Goal: Information Seeking & Learning: Learn about a topic

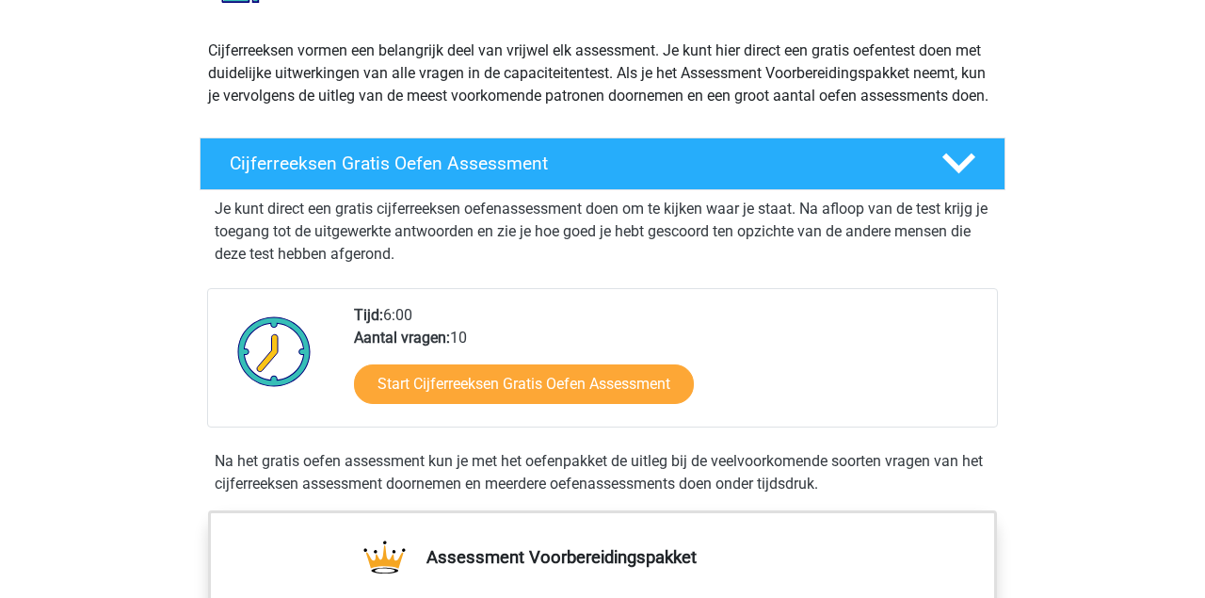
scroll to position [294, 0]
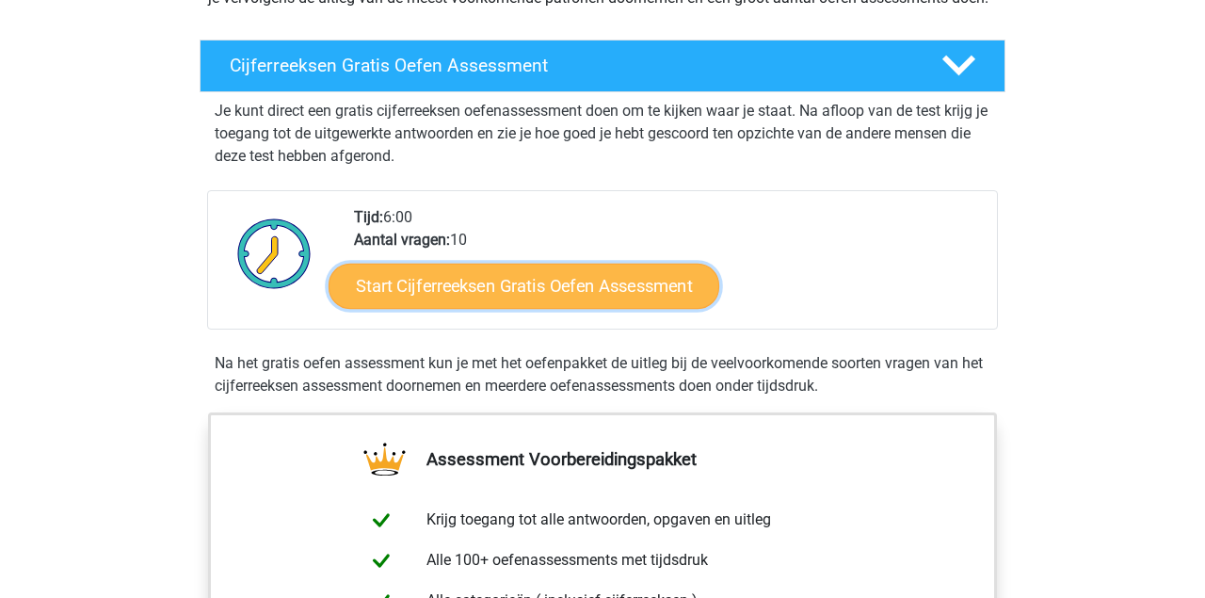
click at [568, 299] on link "Start Cijferreeksen Gratis Oefen Assessment" at bounding box center [524, 285] width 391 height 45
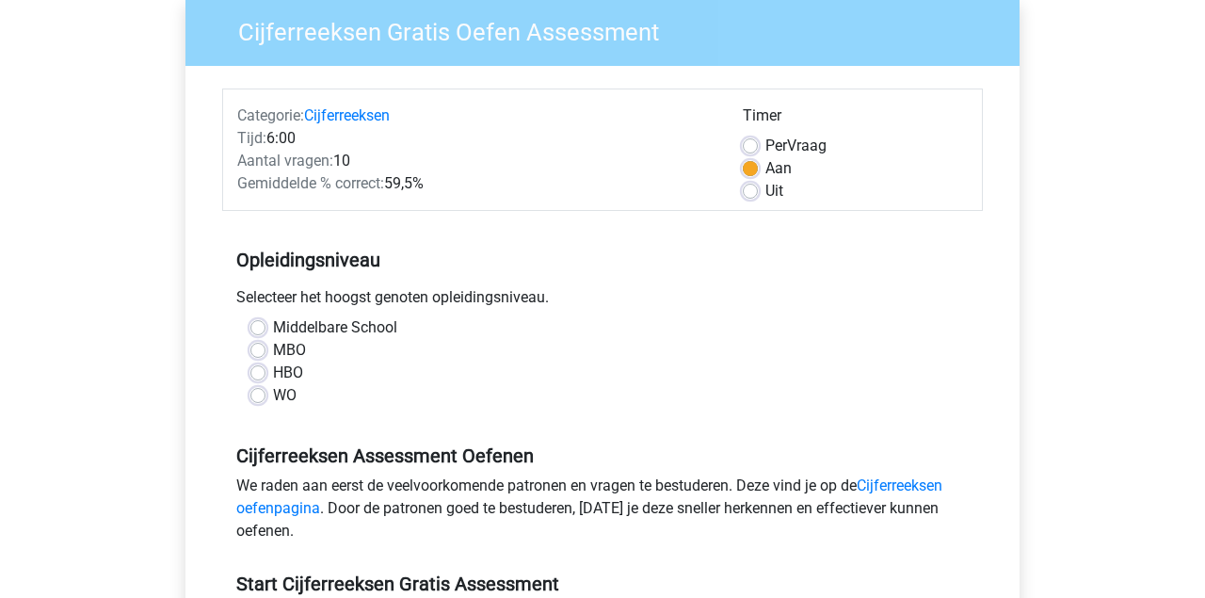
scroll to position [196, 0]
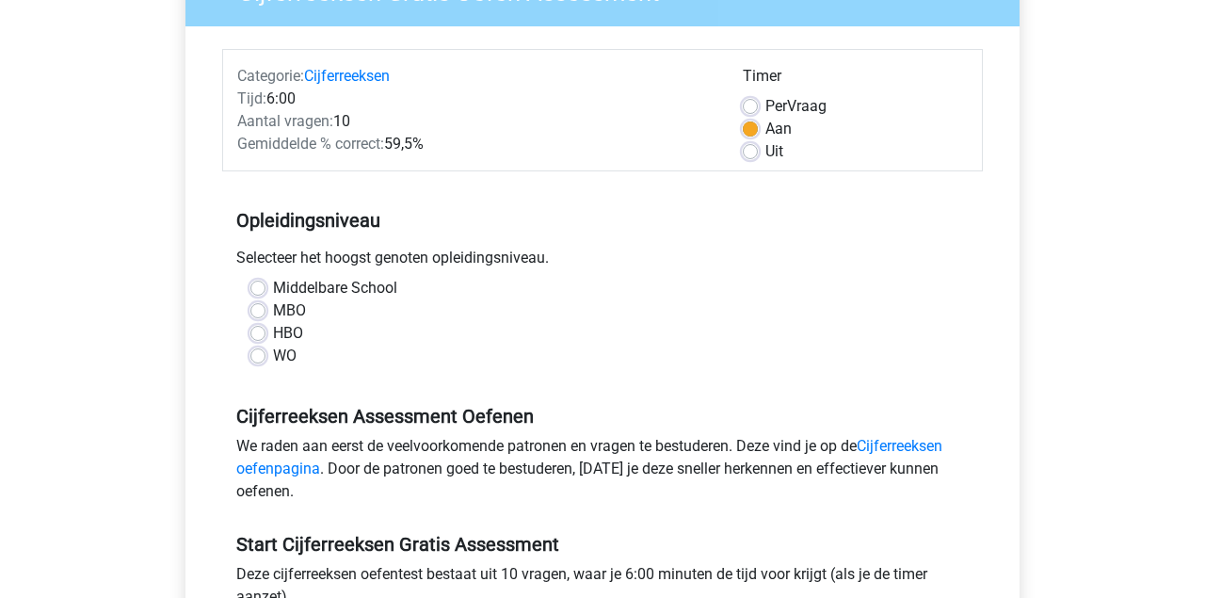
drag, startPoint x: 270, startPoint y: 356, endPoint x: 281, endPoint y: 366, distance: 15.3
click at [275, 361] on div "WO" at bounding box center [602, 356] width 704 height 23
click at [273, 355] on label "WO" at bounding box center [285, 356] width 24 height 23
click at [260, 355] on input "WO" at bounding box center [257, 354] width 15 height 19
radio input "true"
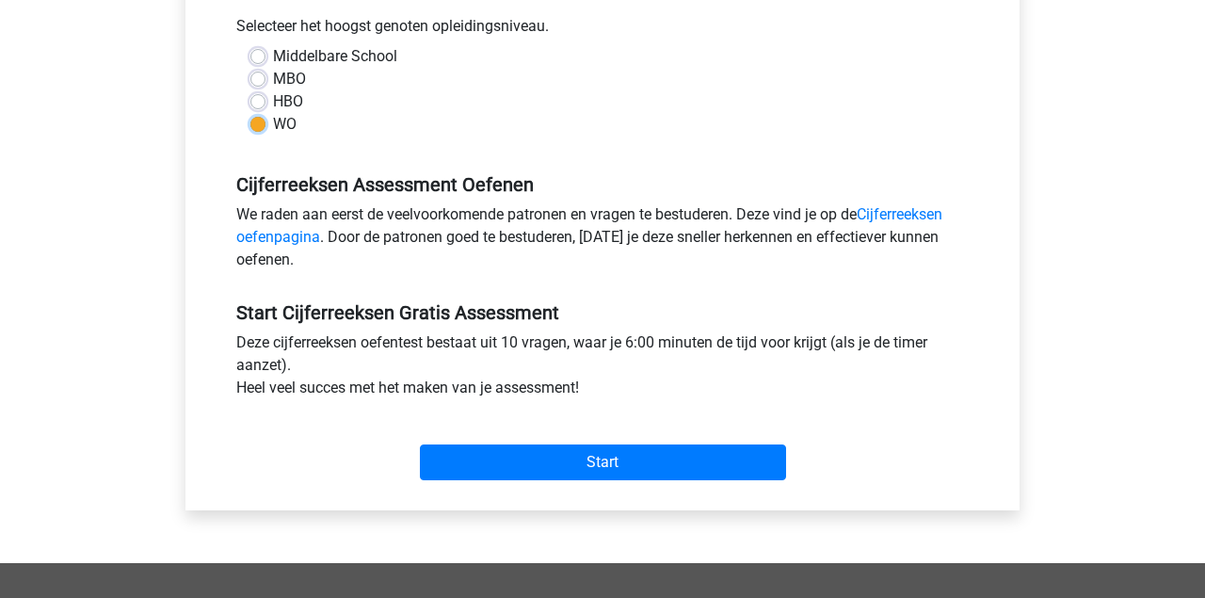
scroll to position [685, 0]
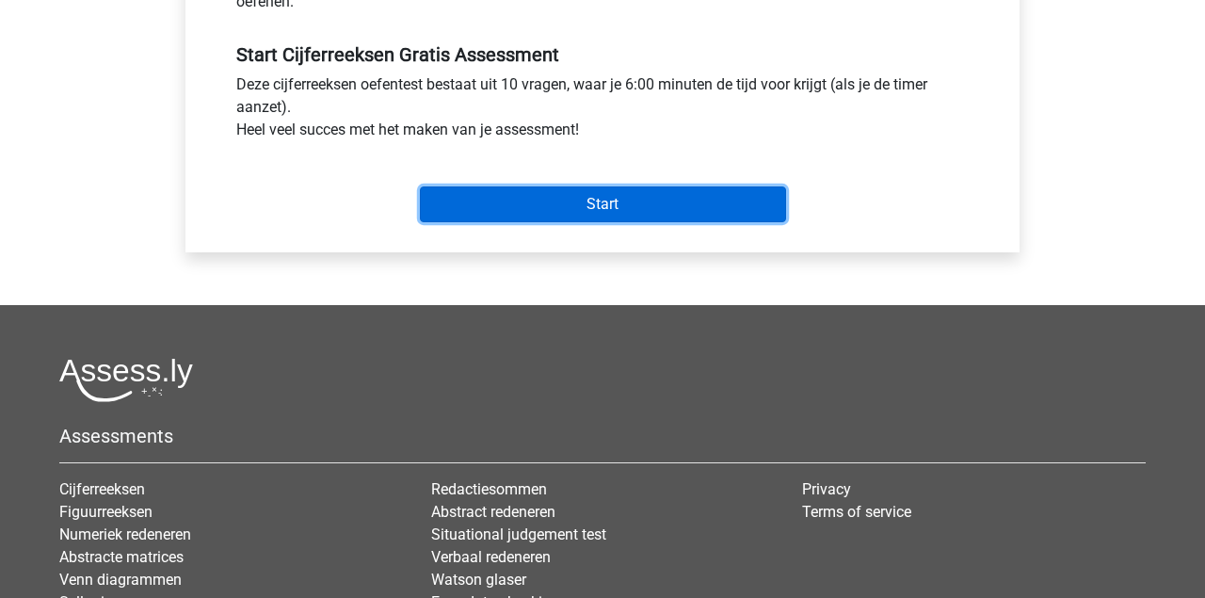
click at [581, 214] on input "Start" at bounding box center [603, 204] width 366 height 36
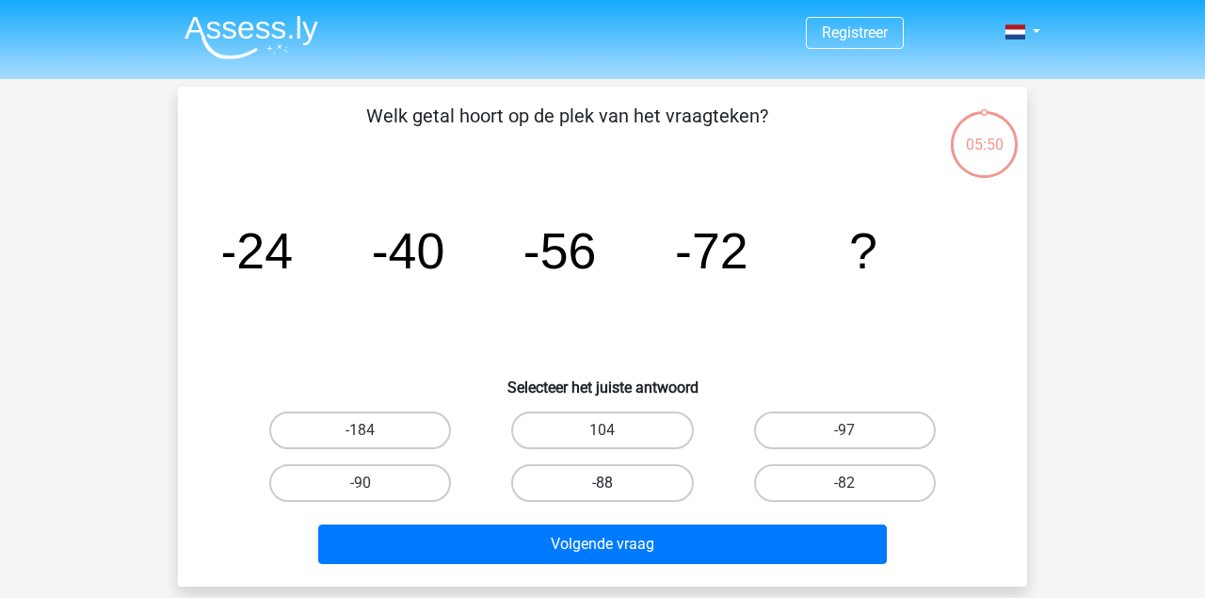
click at [647, 480] on label "-88" at bounding box center [602, 483] width 182 height 38
click at [615, 483] on input "-88" at bounding box center [608, 489] width 12 height 12
radio input "true"
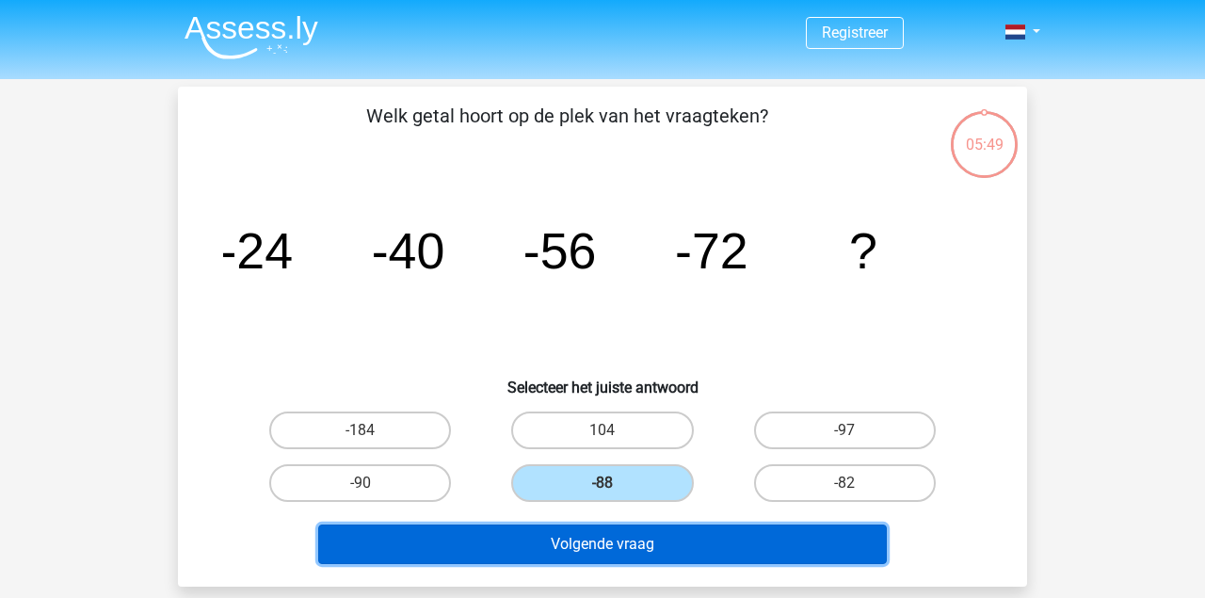
click at [695, 543] on button "Volgende vraag" at bounding box center [603, 544] width 570 height 40
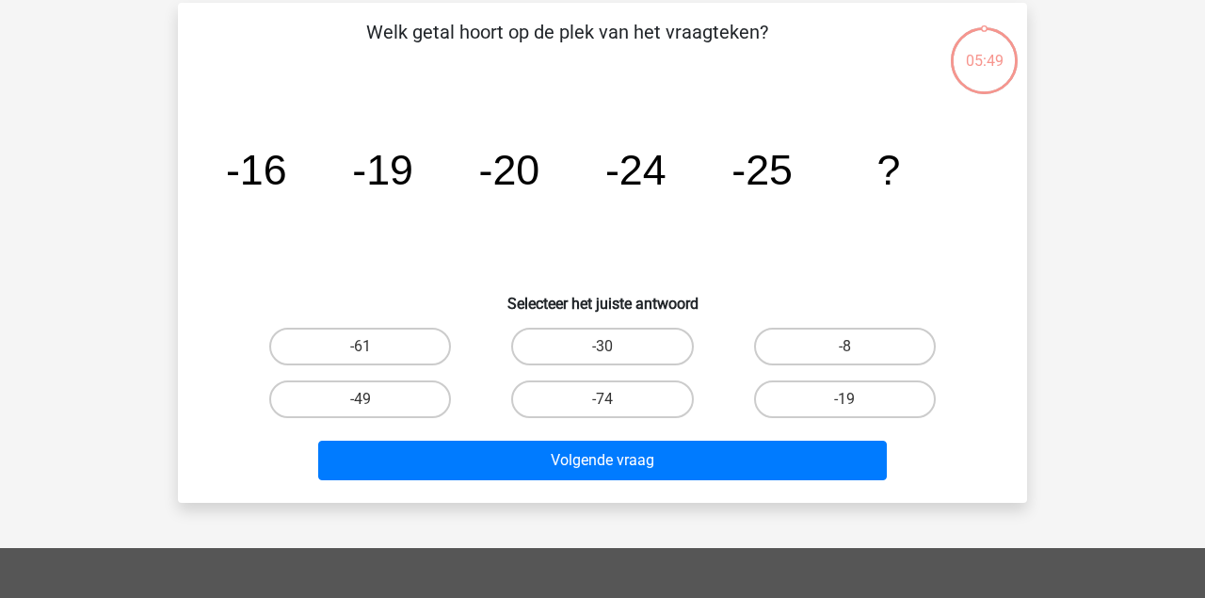
scroll to position [87, 0]
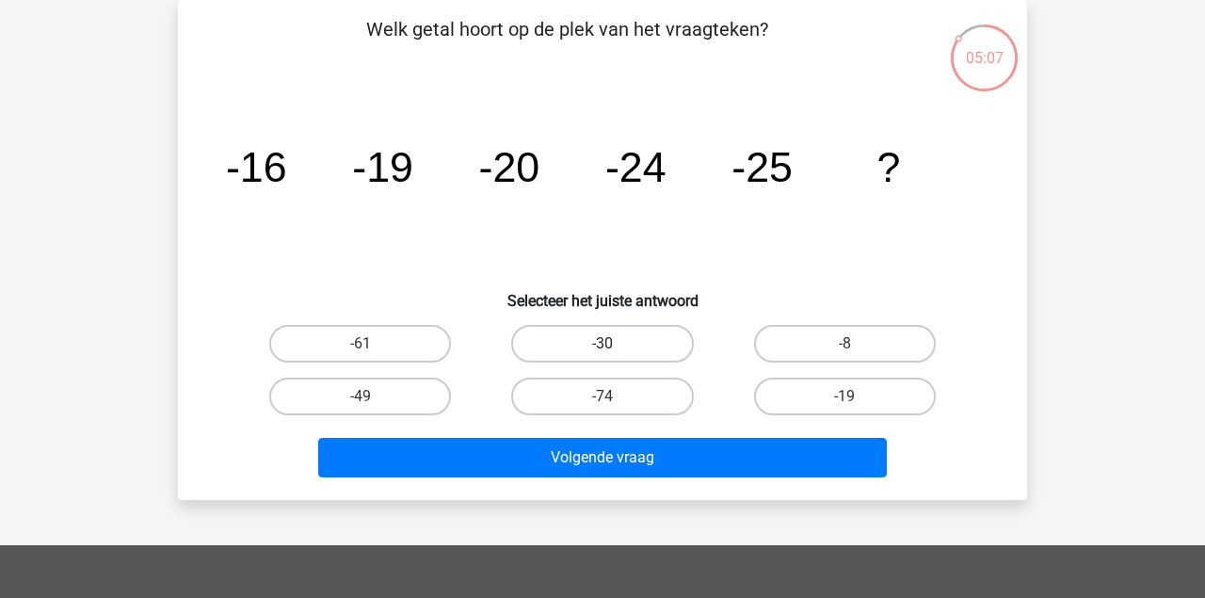
click at [671, 339] on label "-30" at bounding box center [602, 344] width 182 height 38
click at [615, 344] on input "-30" at bounding box center [608, 350] width 12 height 12
radio input "true"
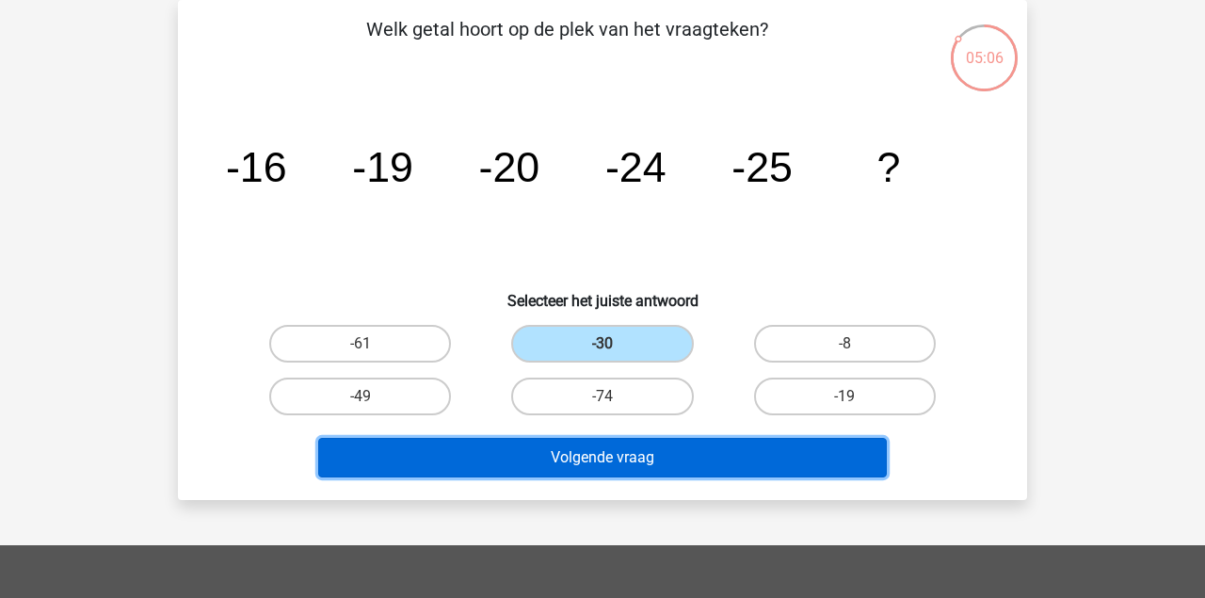
click at [667, 441] on button "Volgende vraag" at bounding box center [603, 458] width 570 height 40
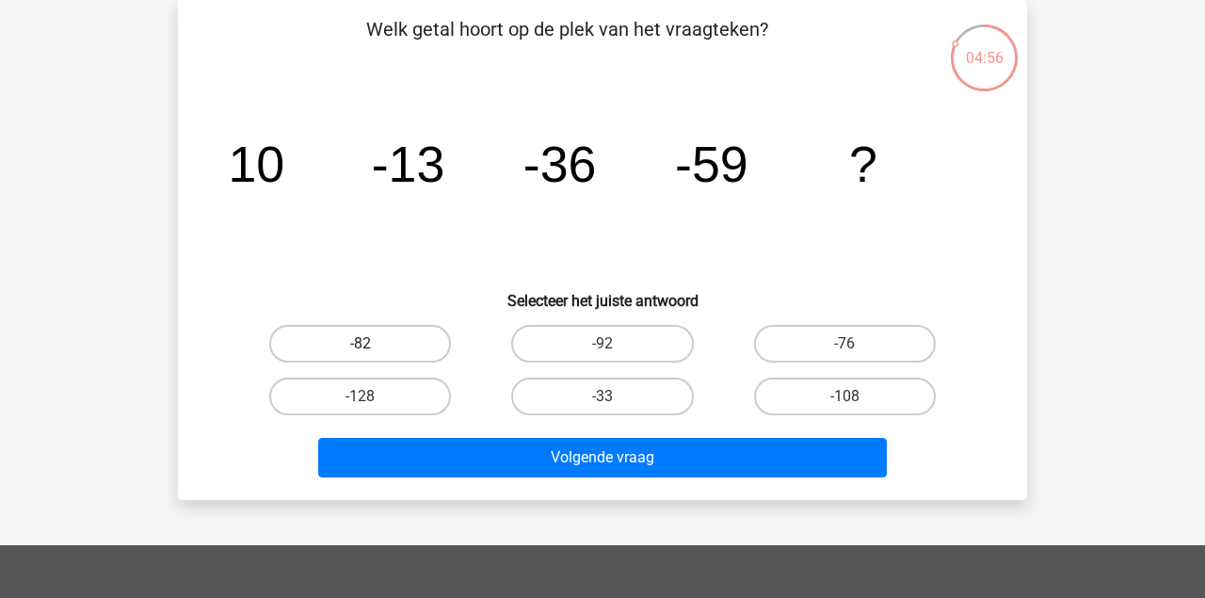
drag, startPoint x: 372, startPoint y: 337, endPoint x: 419, endPoint y: 336, distance: 47.1
click at [373, 337] on label "-82" at bounding box center [360, 344] width 182 height 38
click at [373, 344] on input "-82" at bounding box center [367, 350] width 12 height 12
radio input "true"
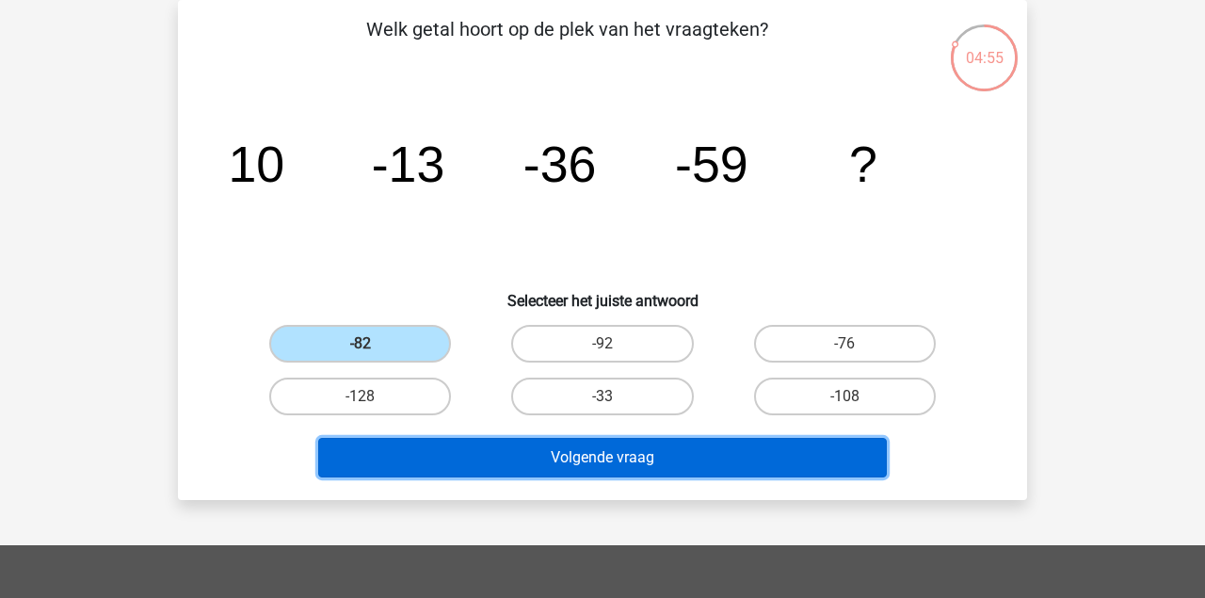
click at [587, 452] on button "Volgende vraag" at bounding box center [603, 458] width 570 height 40
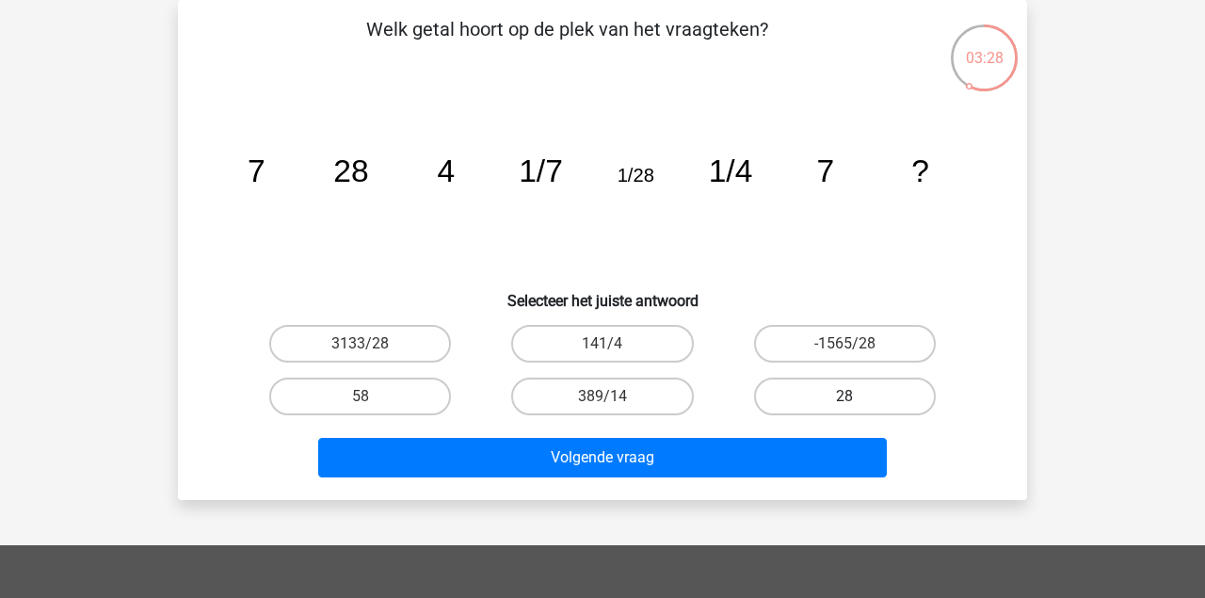
click at [867, 397] on label "28" at bounding box center [845, 396] width 182 height 38
click at [857, 397] on input "28" at bounding box center [850, 402] width 12 height 12
radio input "true"
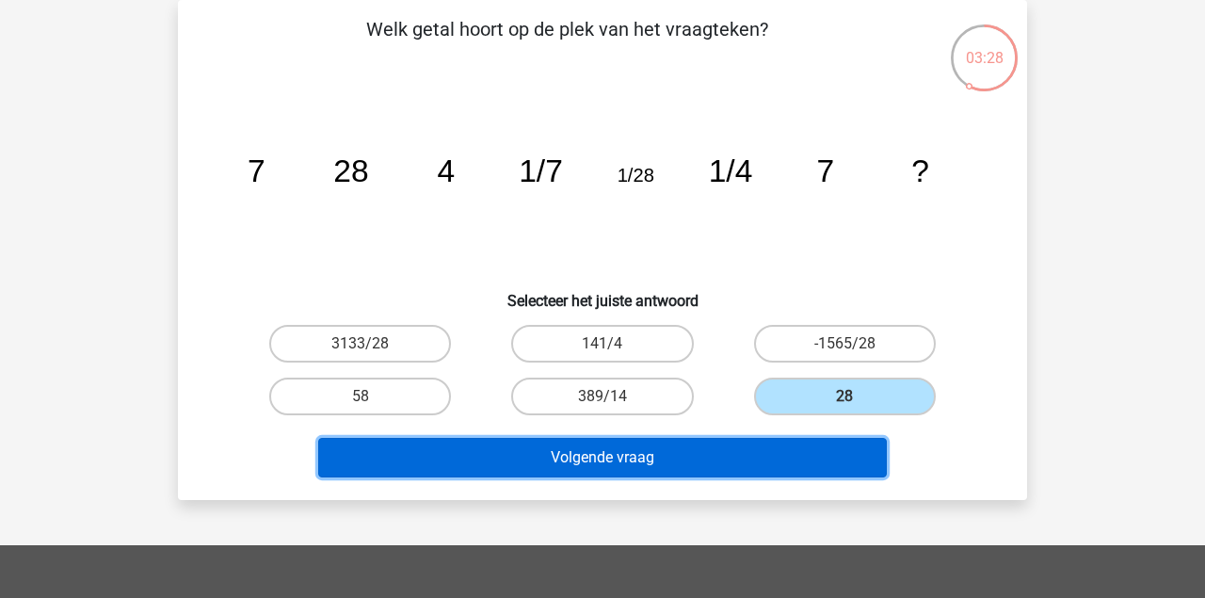
click at [806, 473] on button "Volgende vraag" at bounding box center [603, 458] width 570 height 40
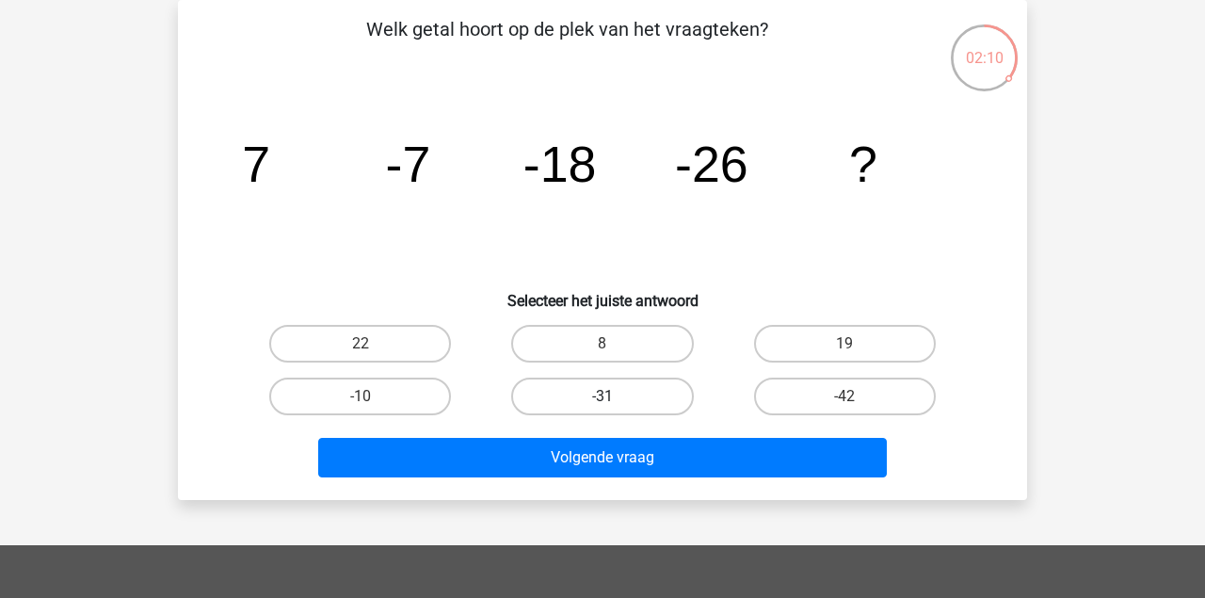
click at [671, 387] on label "-31" at bounding box center [602, 396] width 182 height 38
click at [615, 396] on input "-31" at bounding box center [608, 402] width 12 height 12
radio input "true"
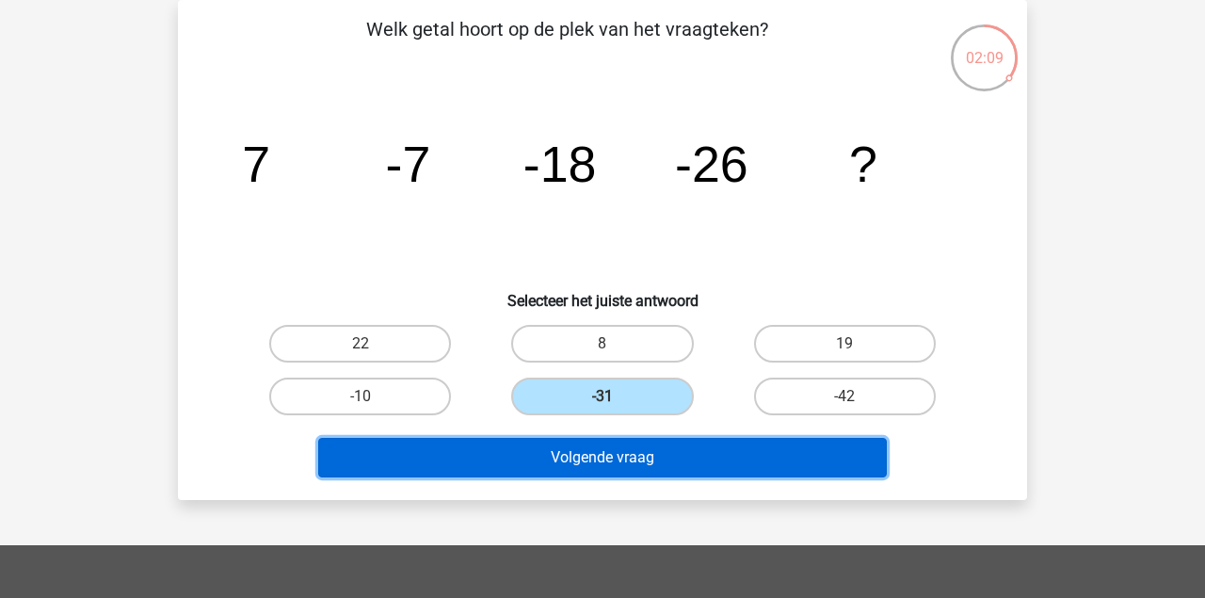
click at [681, 458] on button "Volgende vraag" at bounding box center [603, 458] width 570 height 40
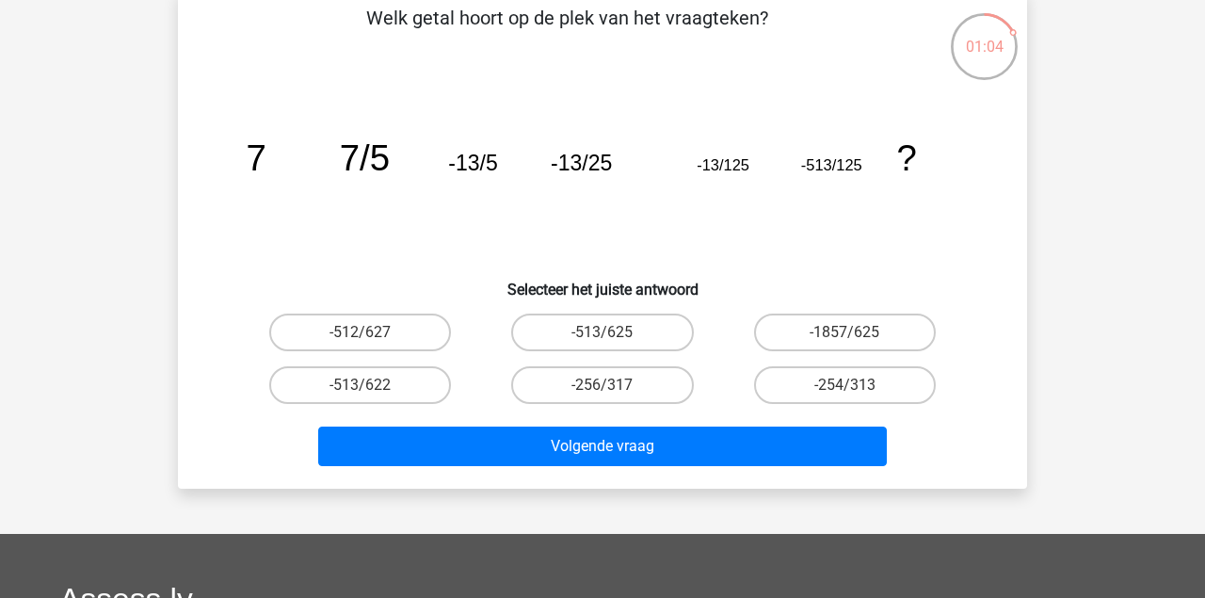
scroll to position [0, 0]
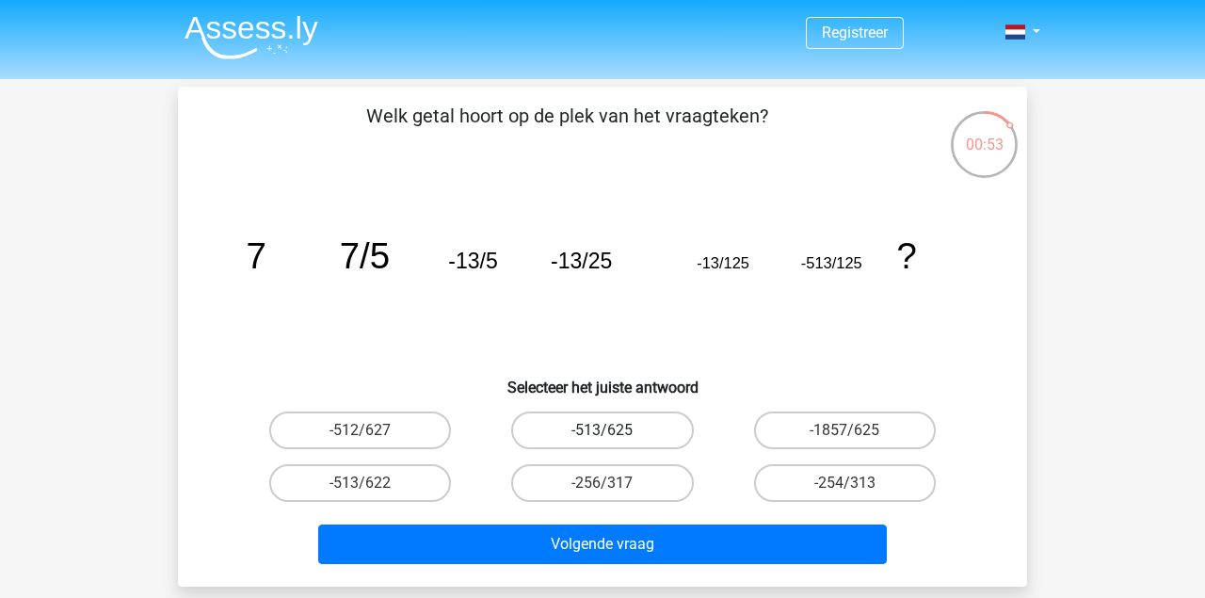
click at [666, 417] on label "-513/625" at bounding box center [602, 430] width 182 height 38
click at [615, 430] on input "-513/625" at bounding box center [608, 436] width 12 height 12
radio input "true"
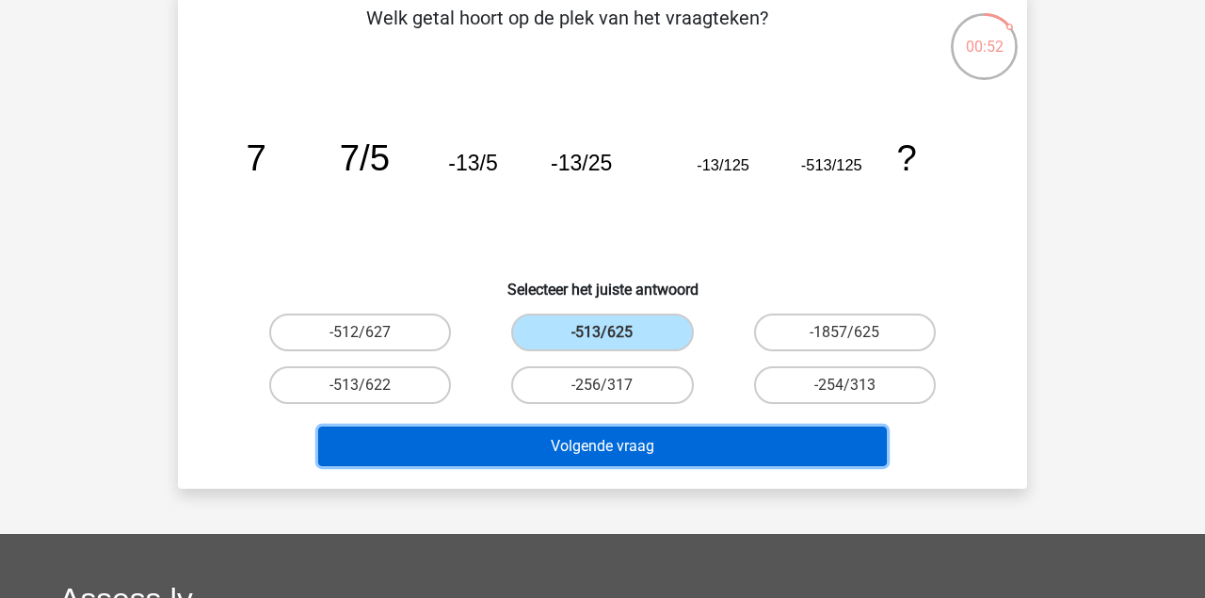
click at [675, 432] on button "Volgende vraag" at bounding box center [603, 446] width 570 height 40
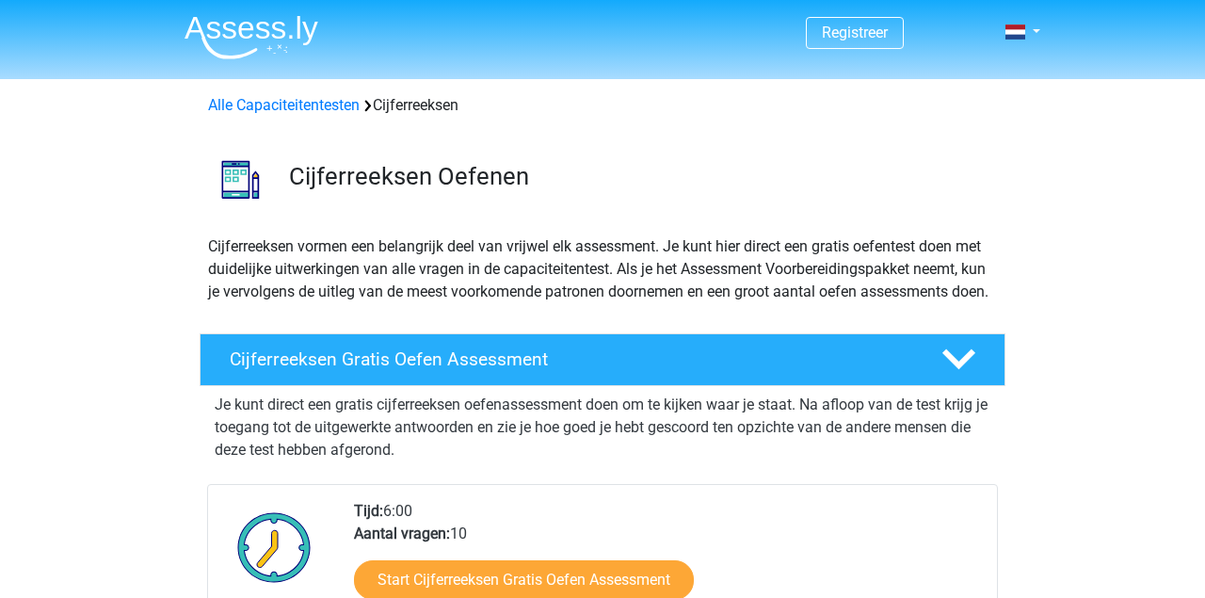
scroll to position [294, 0]
